Goal: Obtain resource: Obtain resource

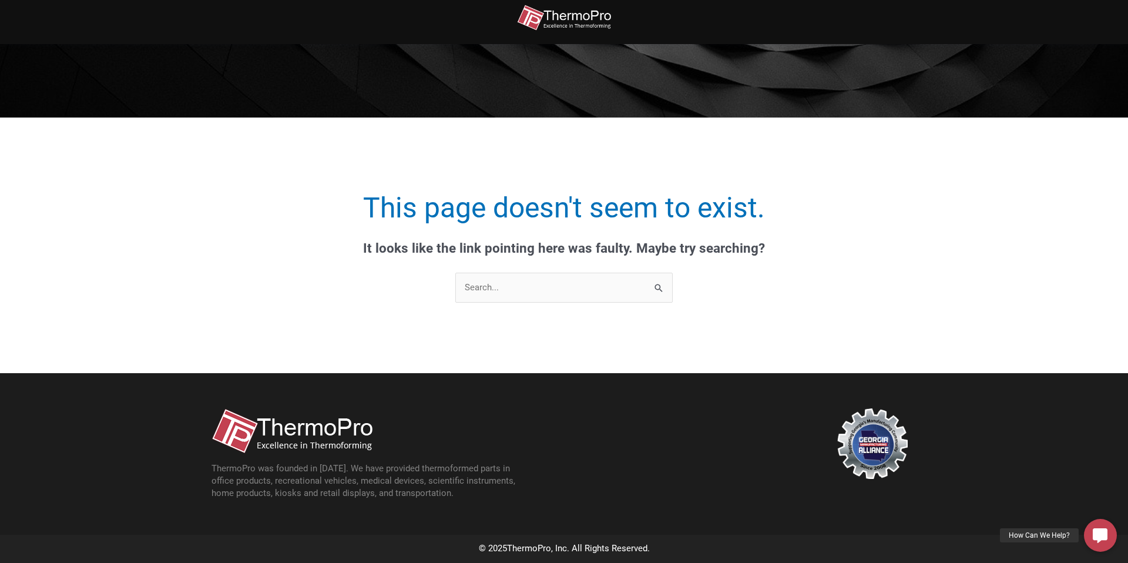
scroll to position [132, 0]
click at [513, 288] on input "Search for:" at bounding box center [563, 288] width 217 height 30
type input "hub"
click at [646, 273] on input "Search" at bounding box center [659, 289] width 26 height 32
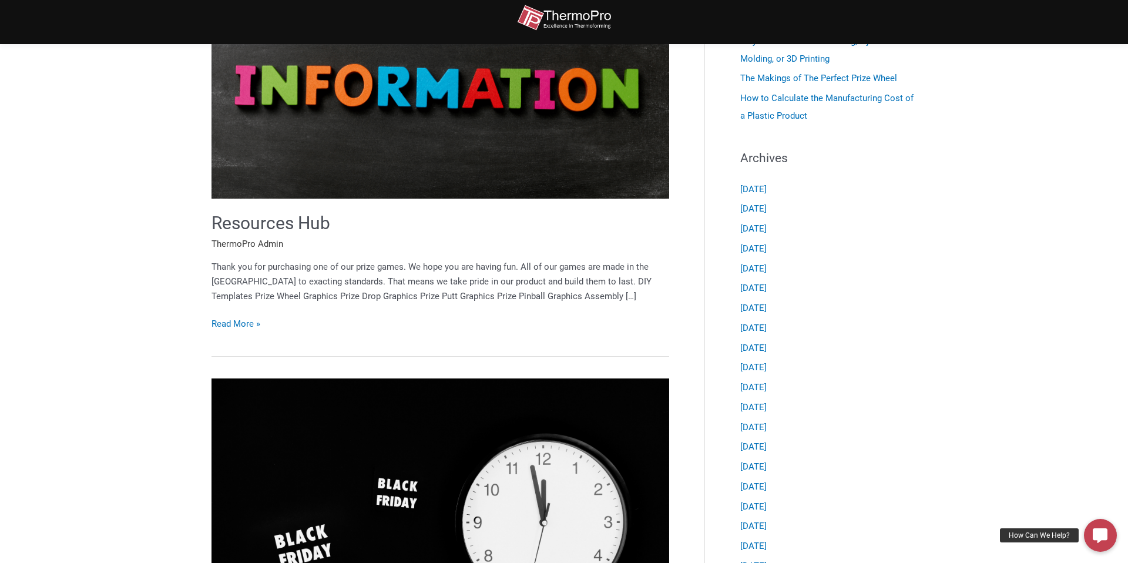
scroll to position [343, 0]
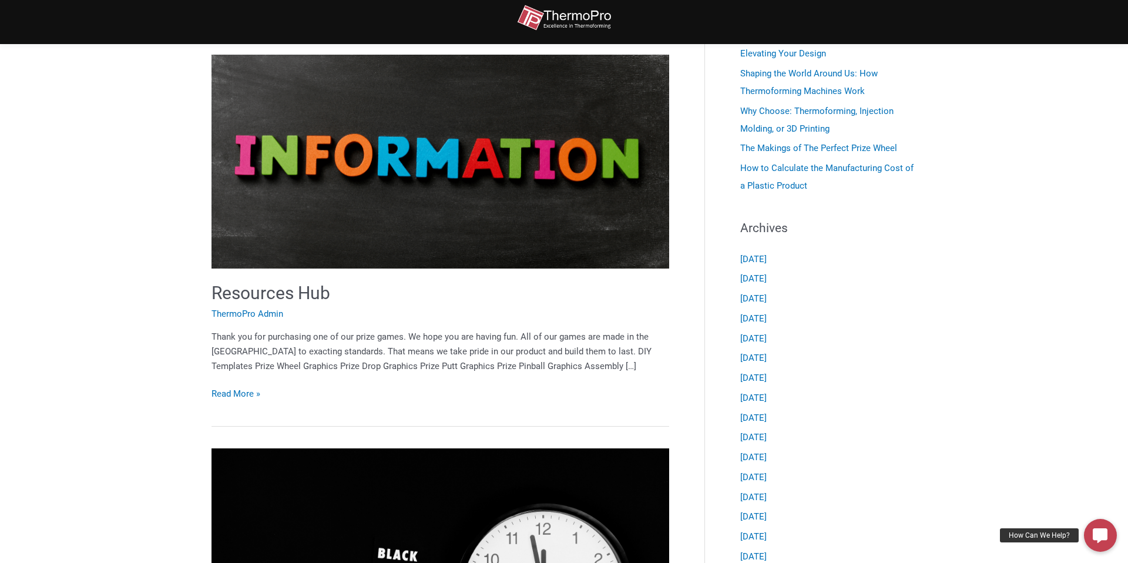
click at [267, 205] on img at bounding box center [439, 161] width 457 height 213
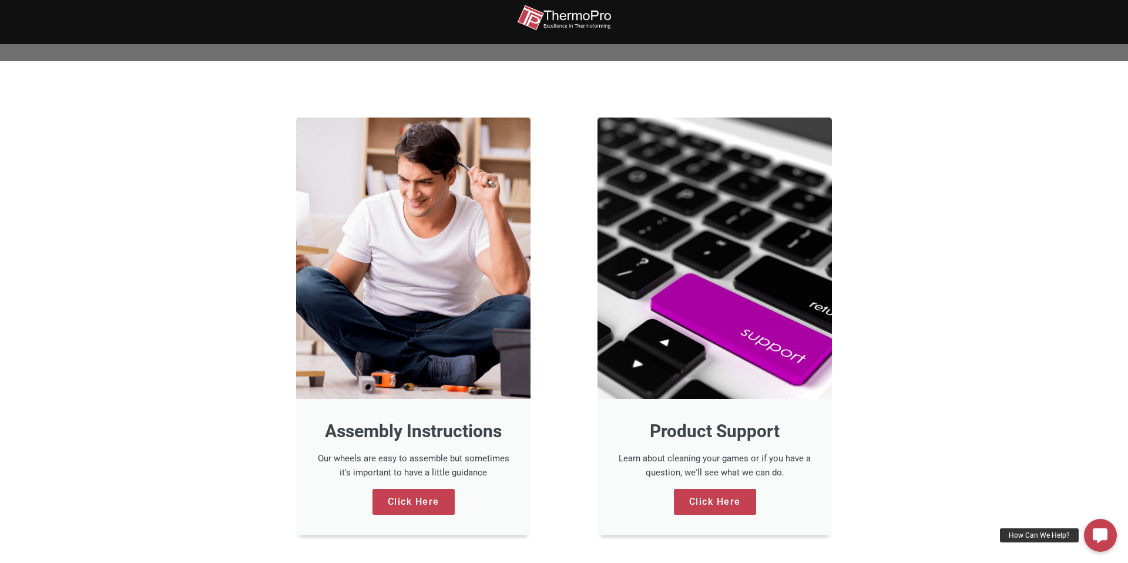
scroll to position [951, 0]
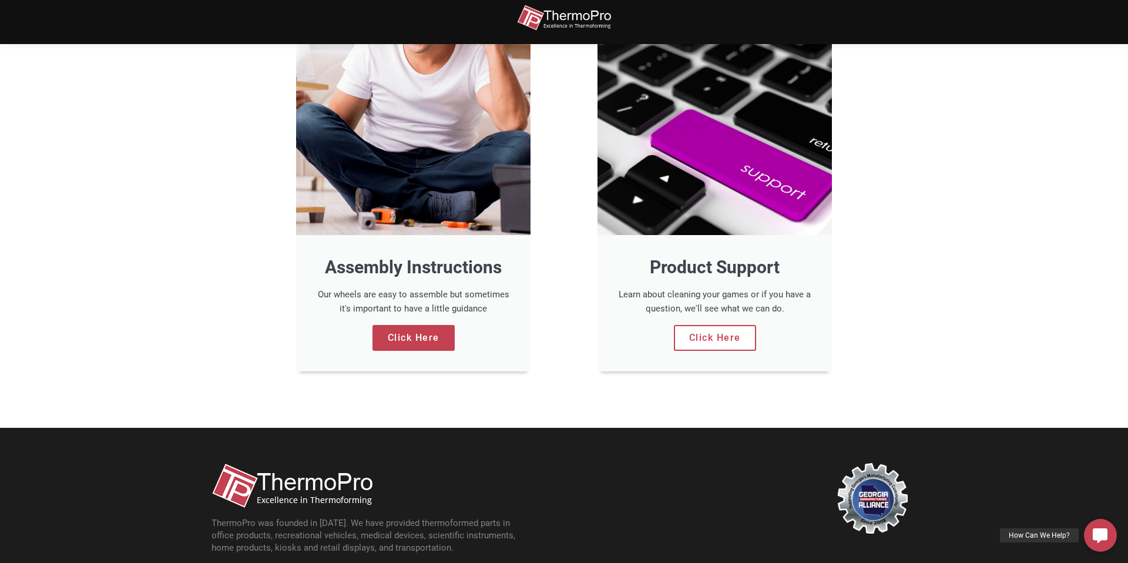
click at [707, 333] on link "Click Here" at bounding box center [715, 338] width 82 height 26
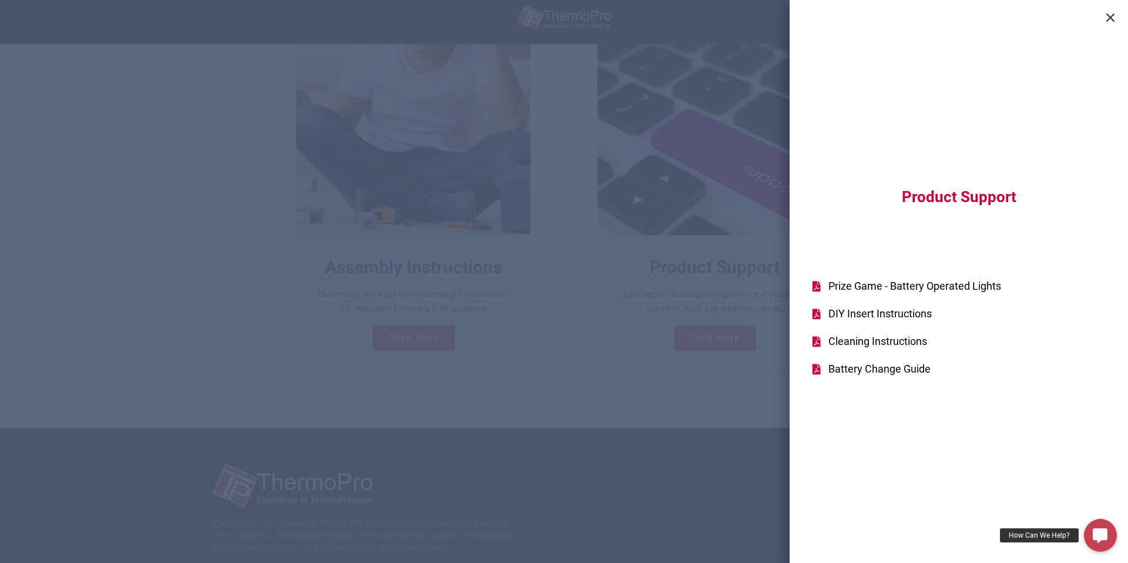
click at [937, 284] on span "Prize Game - Battery Operated Lights" at bounding box center [913, 286] width 176 height 16
click at [878, 317] on span "DIY Insert Instructions" at bounding box center [878, 313] width 106 height 16
click at [859, 341] on span "Cleaning Instructions" at bounding box center [876, 341] width 102 height 16
click at [0, 0] on div "Product Support Prize Game - Battery Operated Lights DIY Insert Instructions Cl…" at bounding box center [564, 281] width 1128 height 563
click at [859, 369] on span "Battery Change Guide" at bounding box center [877, 369] width 105 height 16
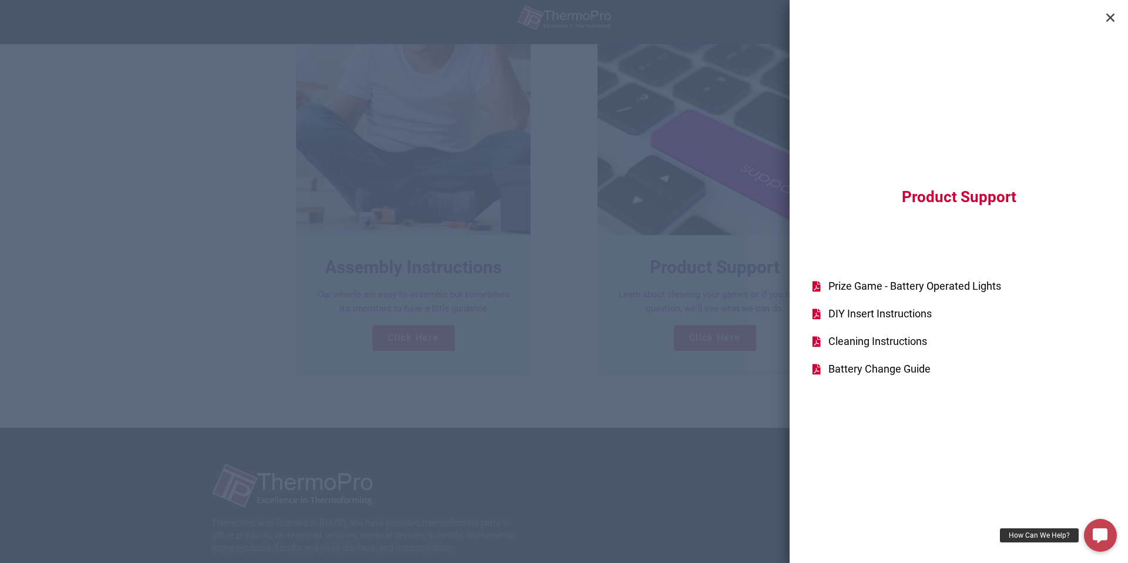
click at [732, 217] on div "Product Support Prize Game - Battery Operated Lights DIY Insert Instructions Cl…" at bounding box center [564, 281] width 1128 height 563
click at [1111, 19] on icon "Close" at bounding box center [1110, 18] width 12 height 12
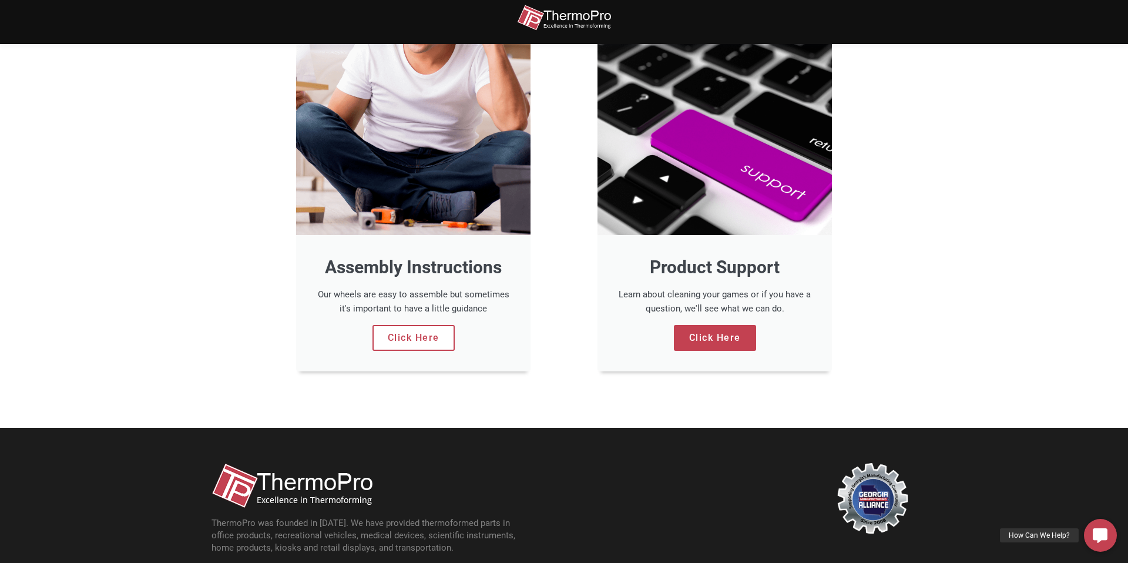
click at [404, 351] on link "Click Here" at bounding box center [413, 338] width 82 height 26
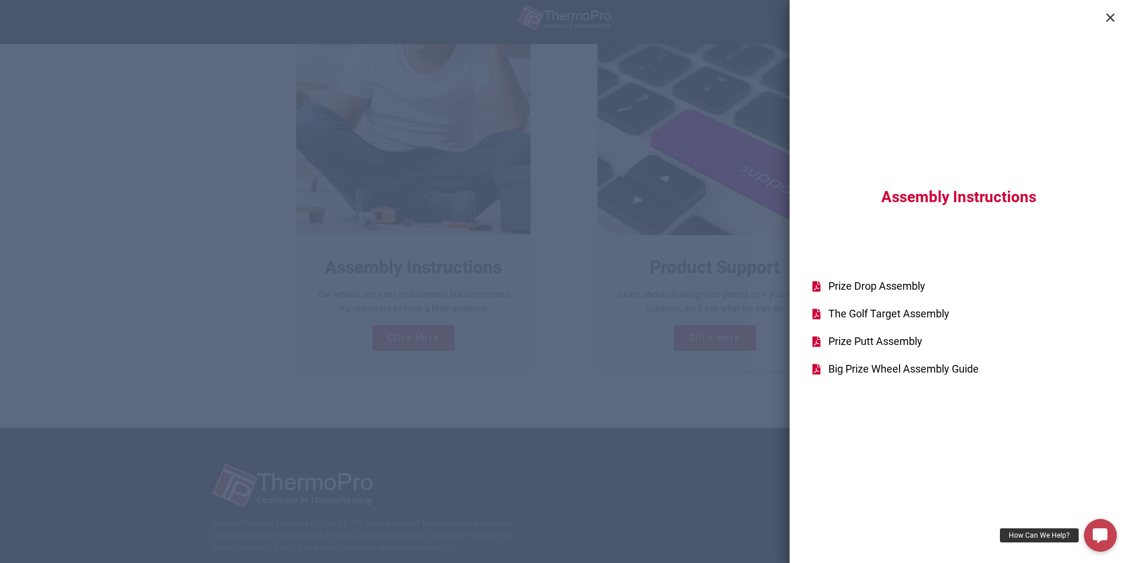
click at [890, 280] on span "Prize Drop Assembly" at bounding box center [875, 286] width 100 height 16
click at [888, 319] on span "The Golf Target Assembly" at bounding box center [887, 313] width 124 height 16
click at [866, 339] on span "Prize Putt Assembly" at bounding box center [873, 341] width 97 height 16
click at [1114, 20] on icon "Close" at bounding box center [1110, 18] width 12 height 12
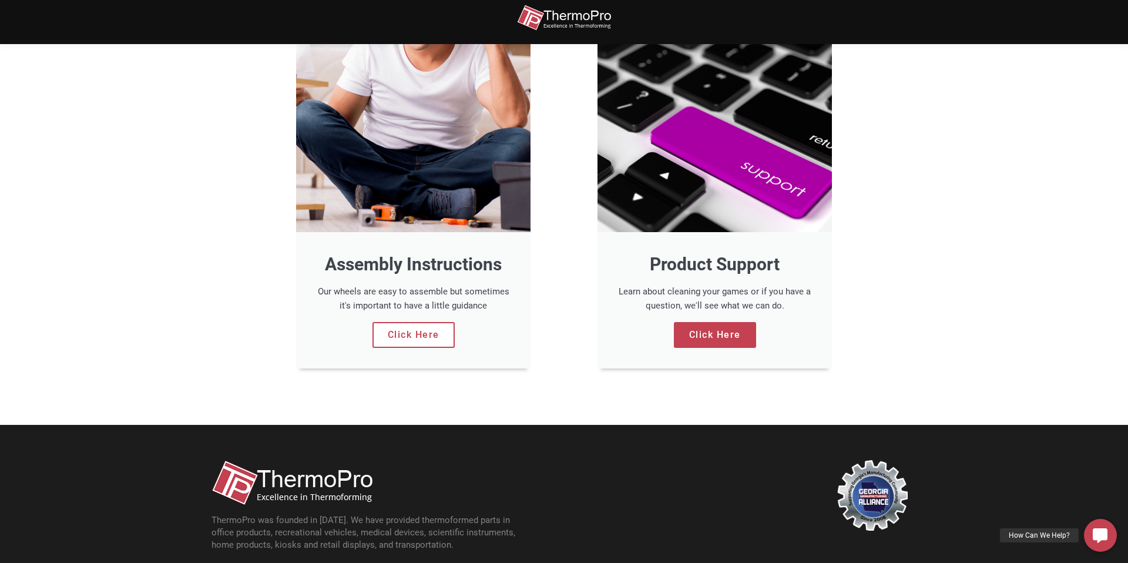
click at [380, 348] on link "Click Here" at bounding box center [413, 335] width 82 height 26
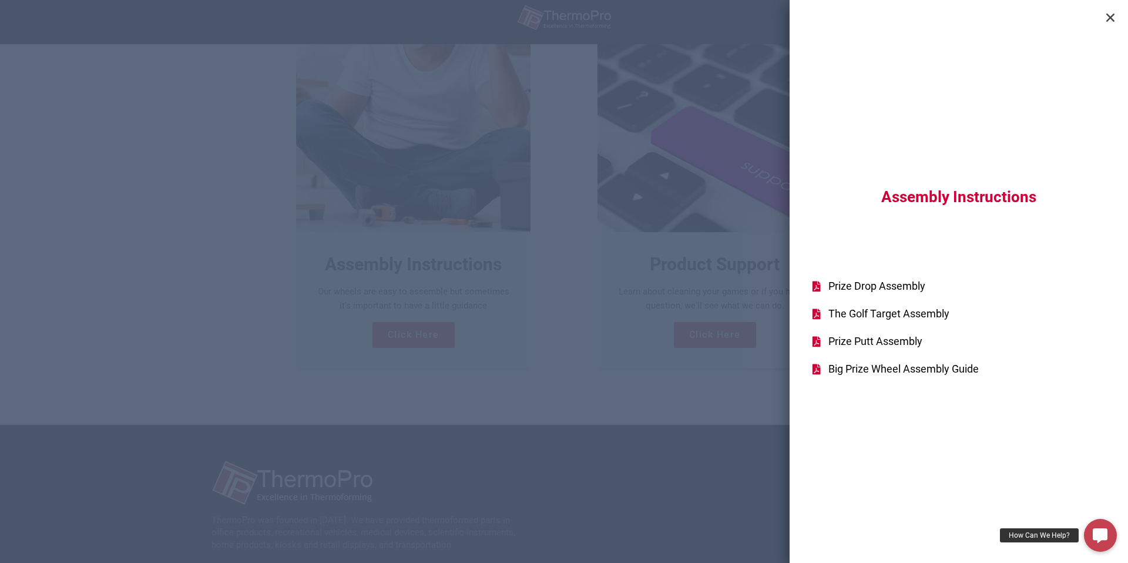
click at [847, 368] on span "Big Prize Wheel Assembly Guide" at bounding box center [901, 369] width 153 height 16
click at [592, 453] on div "Assembly Instructions Prize Drop Assembly The Golf Target Assembly Prize Putt A…" at bounding box center [564, 281] width 1128 height 563
click at [1113, 18] on icon "Close" at bounding box center [1110, 18] width 12 height 12
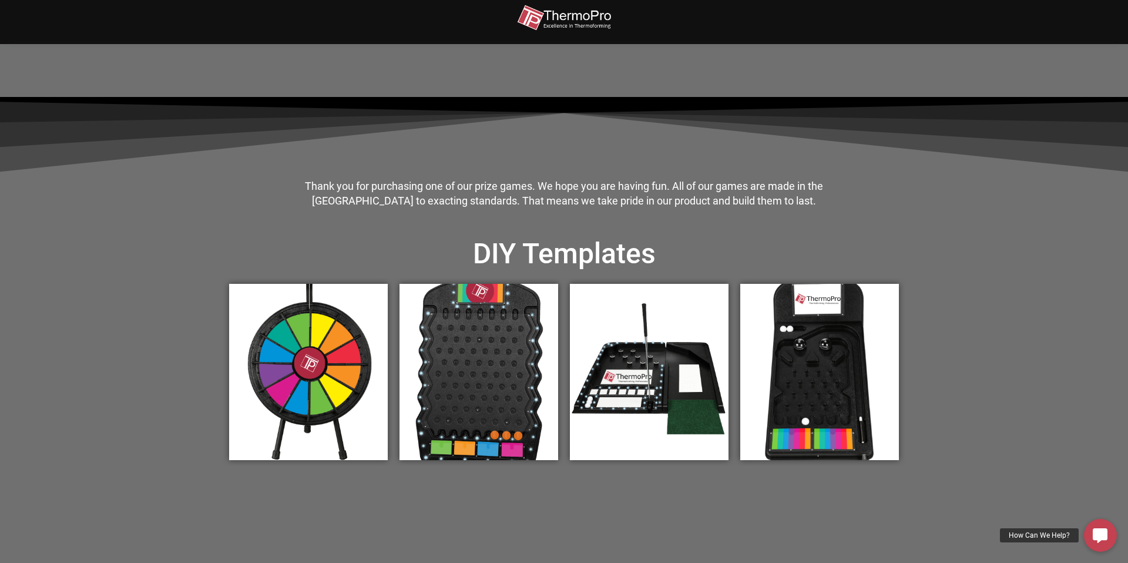
scroll to position [248, 0]
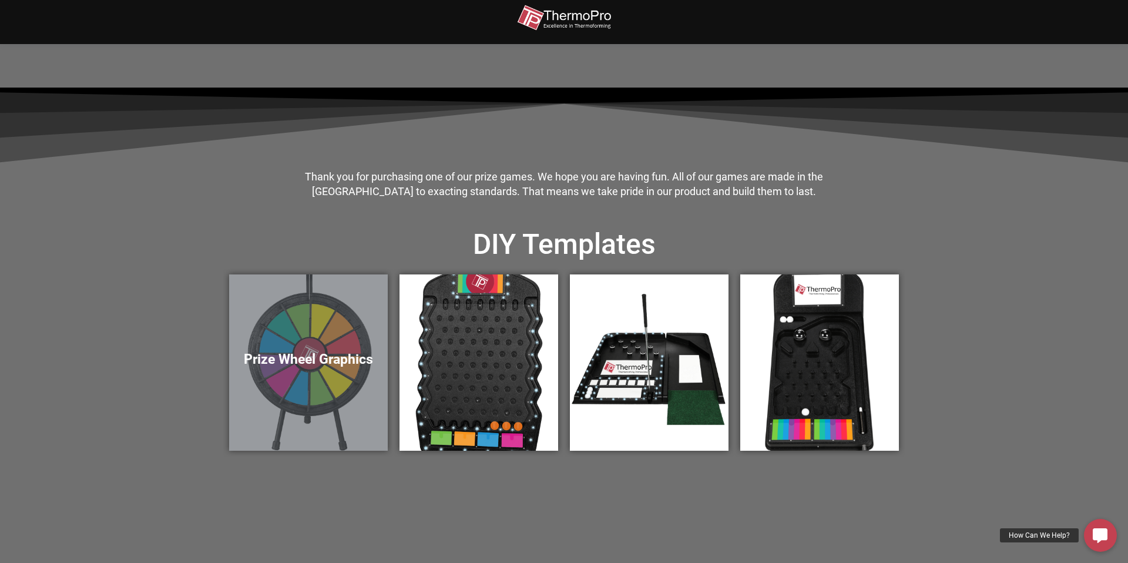
click at [301, 359] on h5 "Prize Wheel Graphics" at bounding box center [308, 359] width 135 height 16
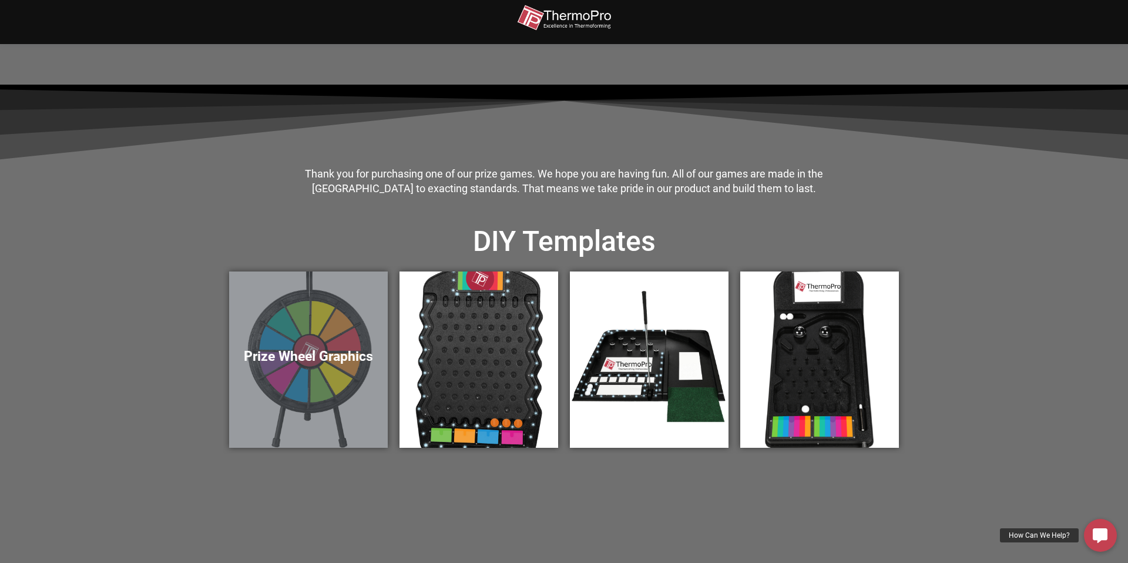
click at [331, 375] on div "Prize Wheel Graphics" at bounding box center [308, 359] width 159 height 176
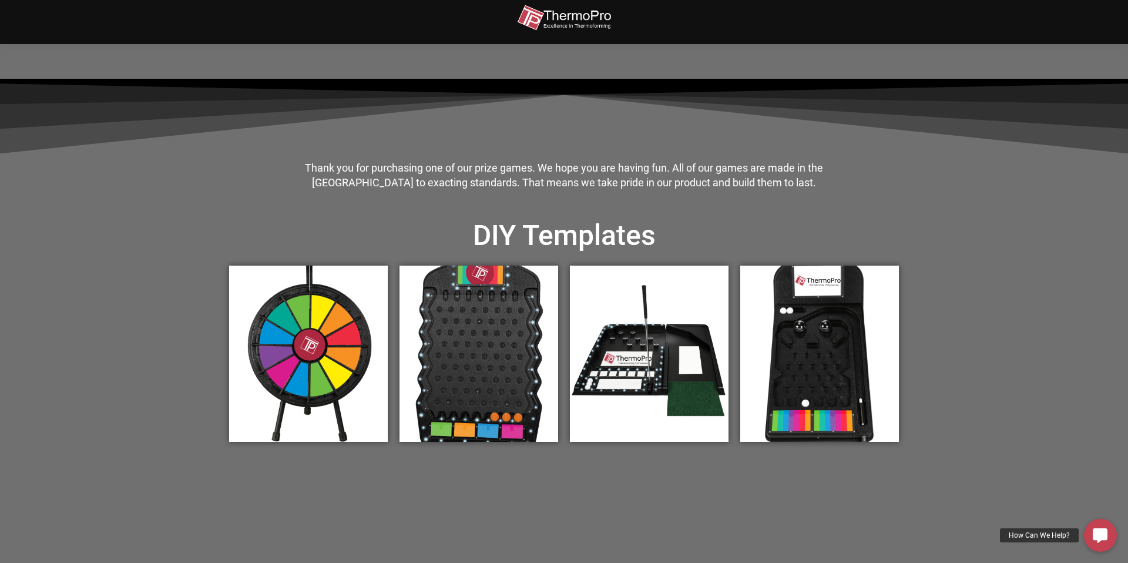
scroll to position [260, 0]
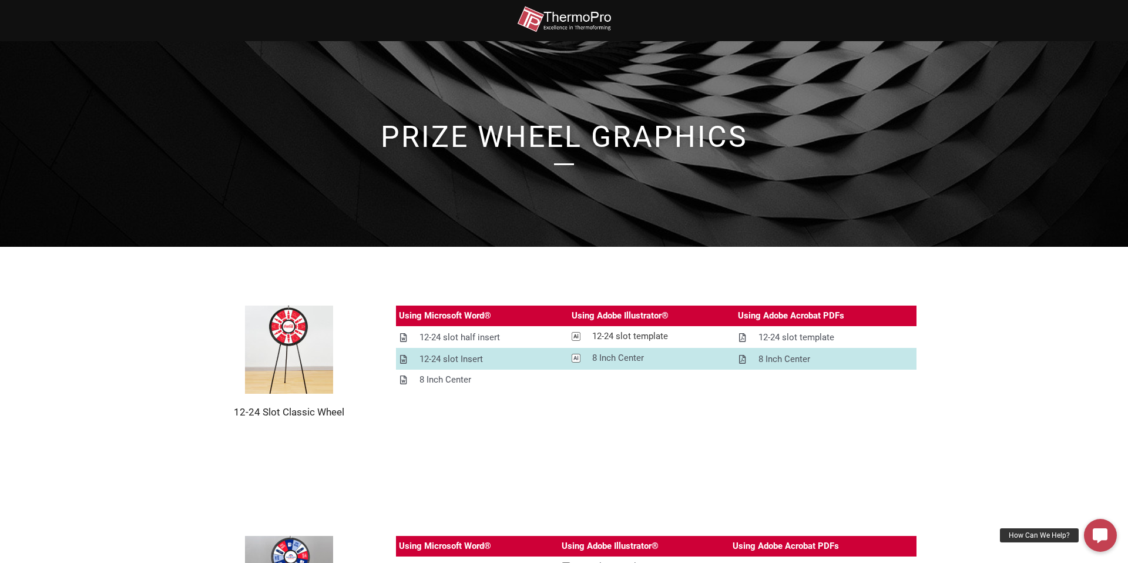
click at [617, 337] on div "12-24 slot template" at bounding box center [630, 336] width 76 height 15
click at [800, 337] on div "12-24 slot template" at bounding box center [796, 337] width 76 height 15
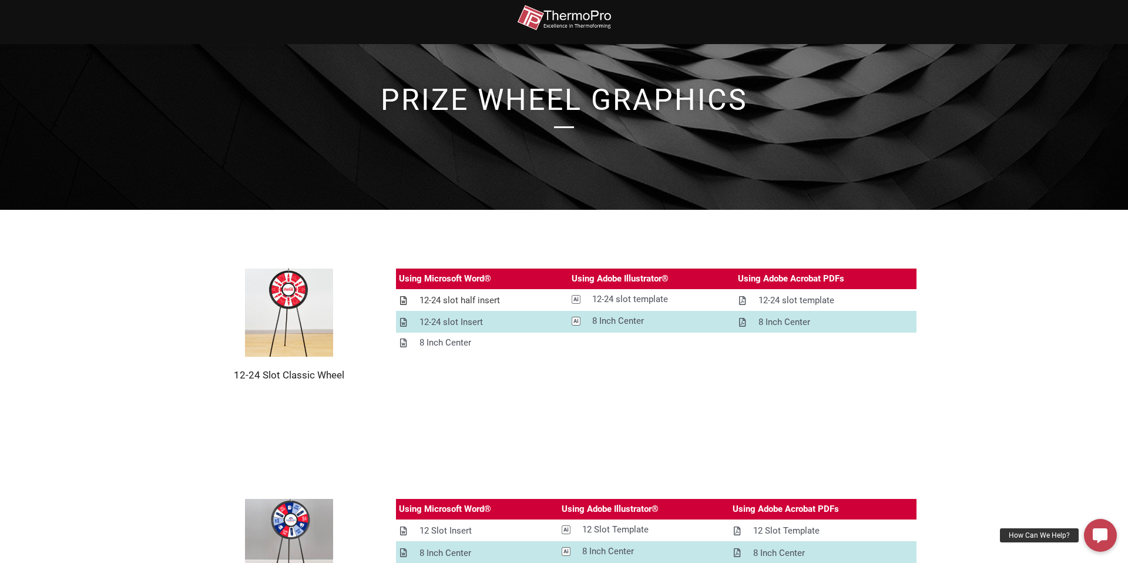
click at [456, 301] on div "12-24 slot half insert" at bounding box center [459, 300] width 80 height 15
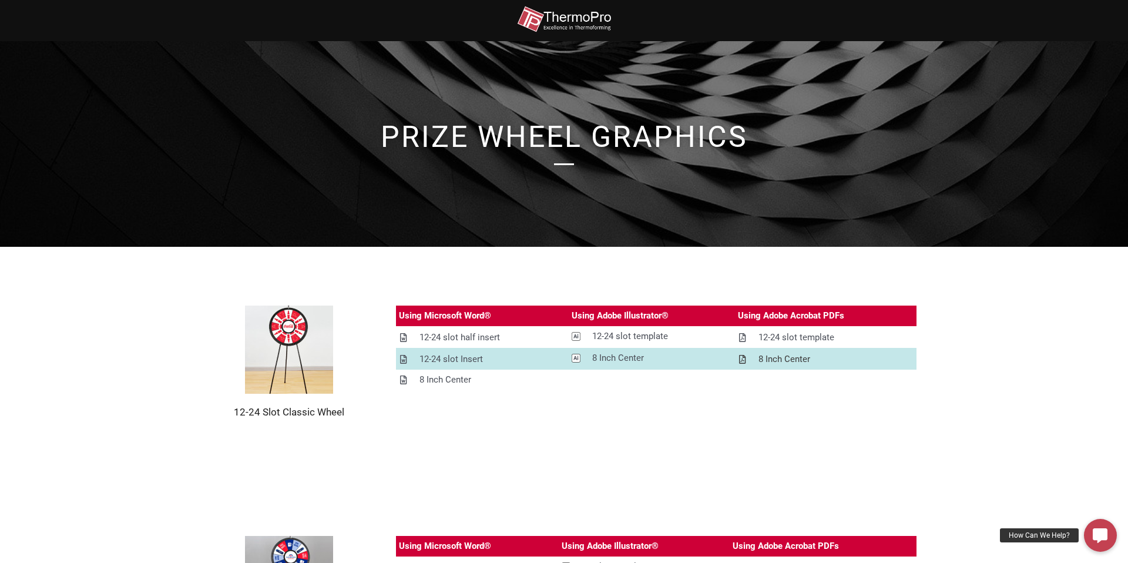
click at [780, 365] on div "8 Inch Center" at bounding box center [784, 359] width 52 height 15
